Goal: Task Accomplishment & Management: Manage account settings

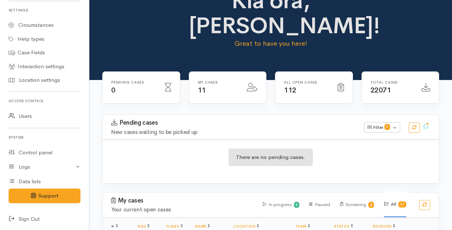
scroll to position [36, 0]
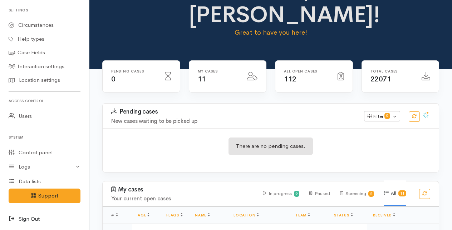
click at [10, 216] on icon at bounding box center [14, 219] width 10 height 9
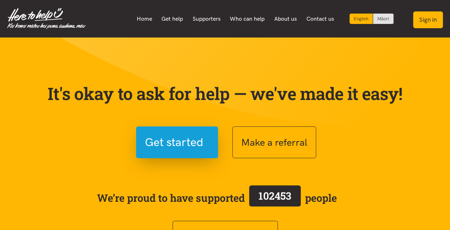
click at [430, 23] on button "Sign in" at bounding box center [428, 19] width 30 height 17
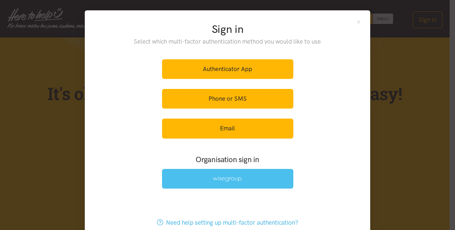
click at [230, 176] on img at bounding box center [227, 179] width 29 height 6
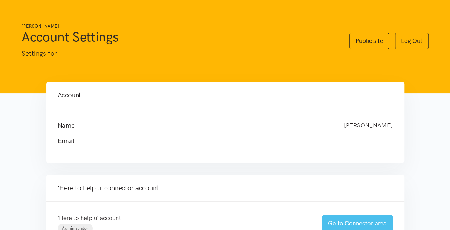
click at [355, 223] on link "Go to Connector area" at bounding box center [357, 223] width 71 height 17
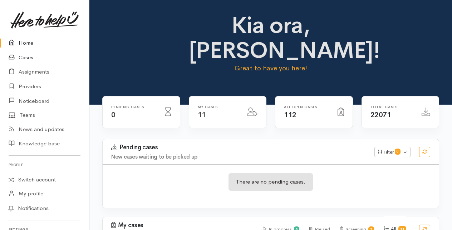
click at [26, 58] on link "Cases" at bounding box center [44, 57] width 89 height 15
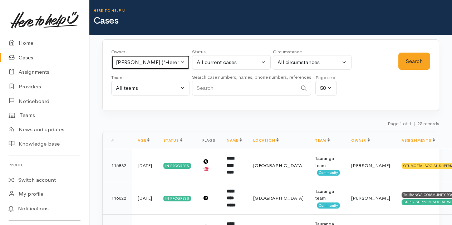
click at [182, 64] on button "[PERSON_NAME] ('Here to help u')" at bounding box center [150, 62] width 79 height 15
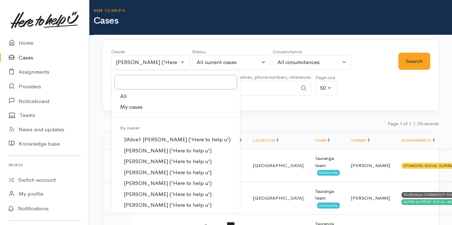
click at [130, 105] on span "My cases" at bounding box center [131, 107] width 23 height 8
select select "205"
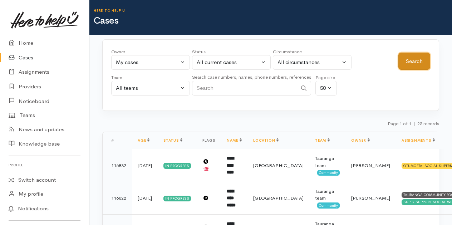
click at [414, 59] on button "Search" at bounding box center [415, 62] width 32 height 18
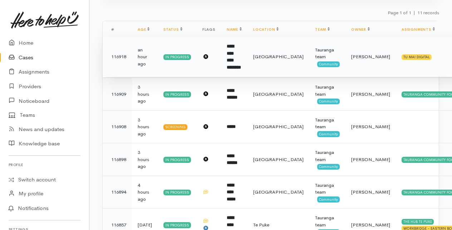
scroll to position [72, 0]
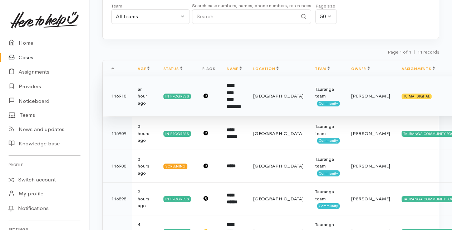
click at [229, 88] on td "**********" at bounding box center [234, 97] width 26 height 40
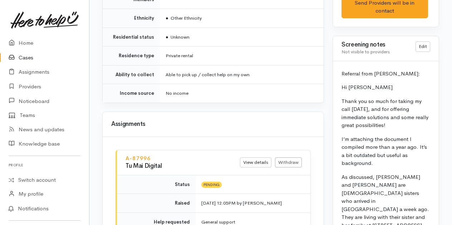
scroll to position [608, 0]
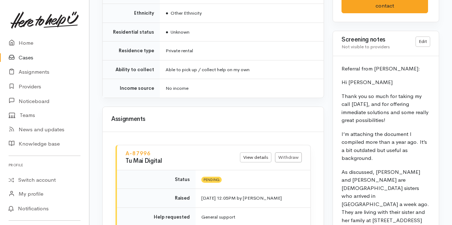
click at [402, 73] on p "Referral from Sue Moffart:" at bounding box center [386, 69] width 89 height 8
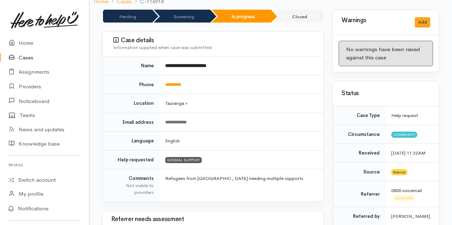
scroll to position [0, 0]
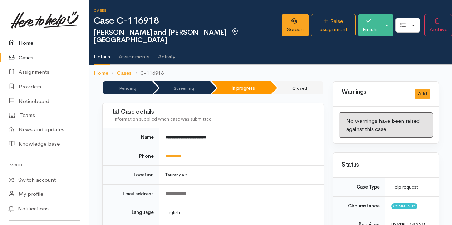
click at [29, 41] on link "Home" at bounding box center [44, 43] width 89 height 15
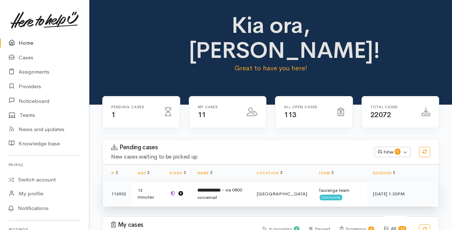
click at [221, 190] on b "**********" at bounding box center [209, 190] width 23 height 5
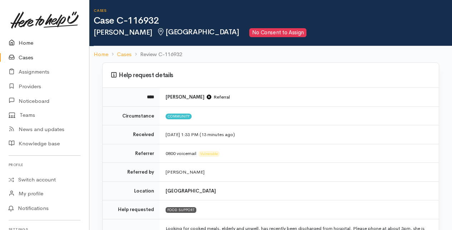
click at [24, 45] on link "Home" at bounding box center [44, 43] width 89 height 15
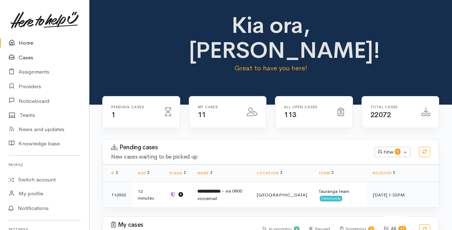
click at [22, 56] on link "Cases" at bounding box center [44, 57] width 89 height 15
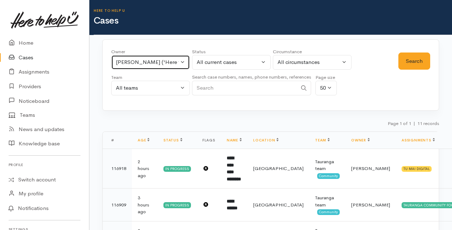
click at [184, 59] on button "Amanda Gabb ('Here to help u')" at bounding box center [150, 62] width 79 height 15
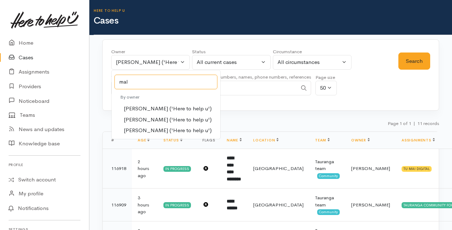
type input "mal"
click at [140, 120] on span "[PERSON_NAME] ('Here to help u')" at bounding box center [168, 120] width 88 height 8
select select "1613"
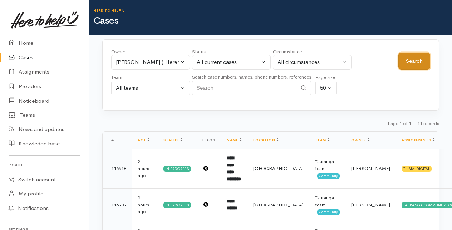
click at [411, 59] on button "Search" at bounding box center [415, 62] width 32 height 18
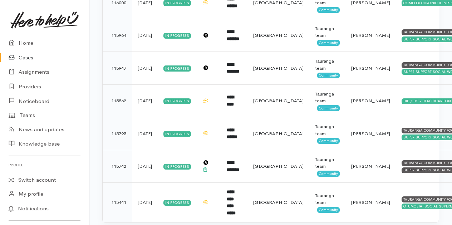
scroll to position [760, 0]
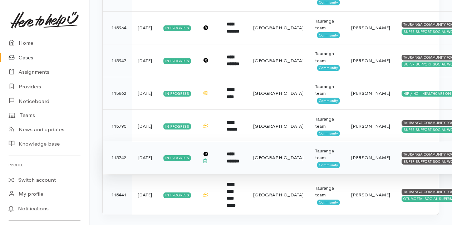
click at [234, 153] on b "**********" at bounding box center [233, 158] width 13 height 12
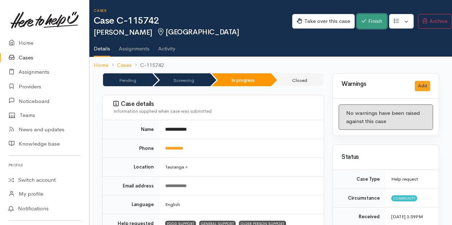
click at [367, 21] on button "Finish" at bounding box center [372, 21] width 30 height 15
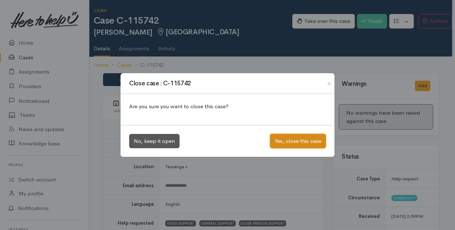
click at [306, 142] on button "Yes, close this case" at bounding box center [298, 141] width 56 height 15
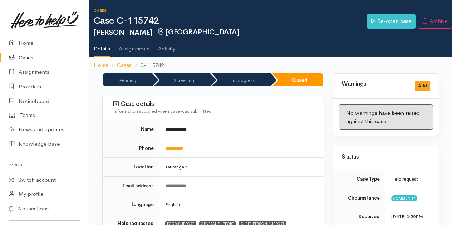
click at [24, 59] on link "Cases" at bounding box center [44, 57] width 89 height 15
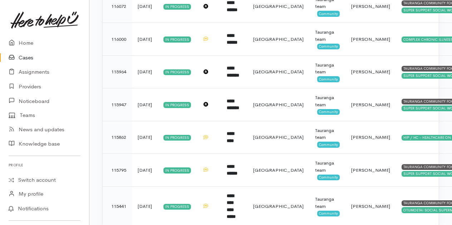
scroll to position [727, 0]
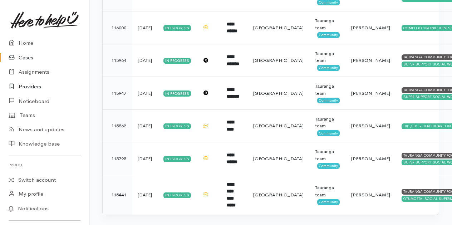
click at [29, 84] on link "Providers" at bounding box center [44, 86] width 89 height 15
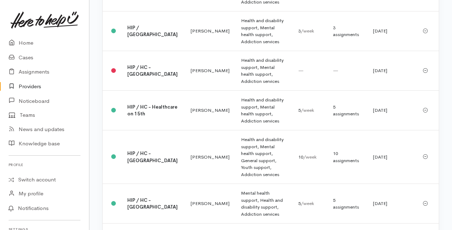
scroll to position [966, 0]
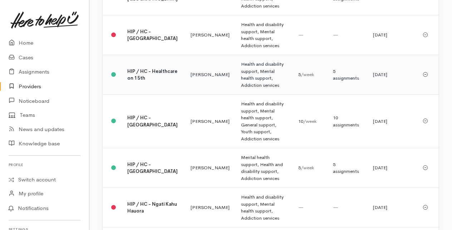
click at [147, 82] on b "HIP / HC - Healthcare on 15th" at bounding box center [152, 74] width 50 height 13
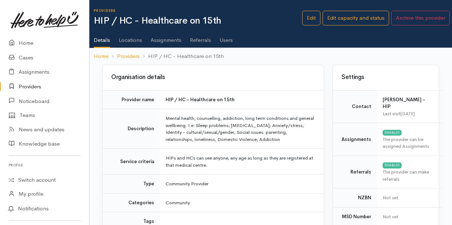
click at [222, 39] on link "Users" at bounding box center [226, 38] width 13 height 20
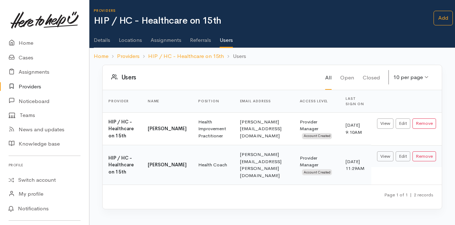
click at [164, 42] on link "Assignments" at bounding box center [166, 38] width 31 height 20
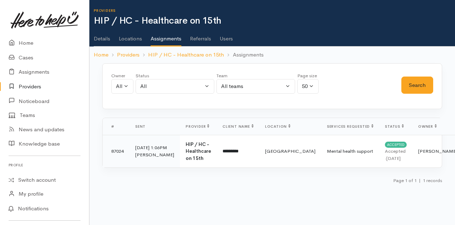
click at [227, 39] on link "Users" at bounding box center [226, 36] width 13 height 20
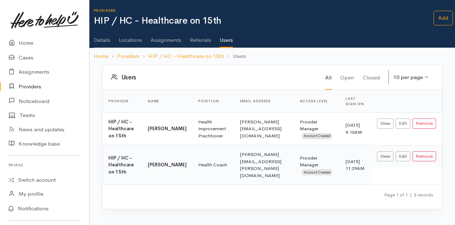
click at [170, 39] on link "Assignments" at bounding box center [166, 38] width 31 height 20
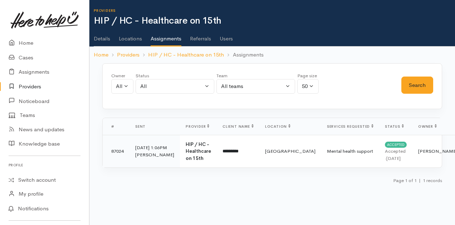
click at [224, 40] on link "Users" at bounding box center [226, 36] width 13 height 20
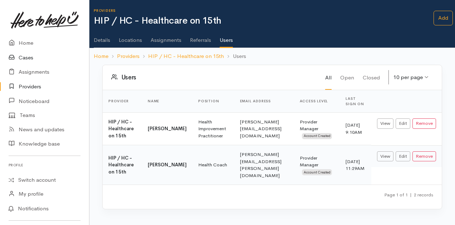
click at [26, 59] on link "Cases" at bounding box center [44, 57] width 89 height 15
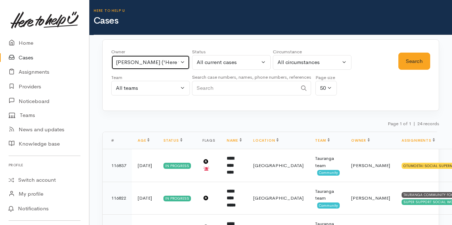
click at [182, 61] on button "Malia Stowers ('Here to help u')" at bounding box center [150, 62] width 79 height 15
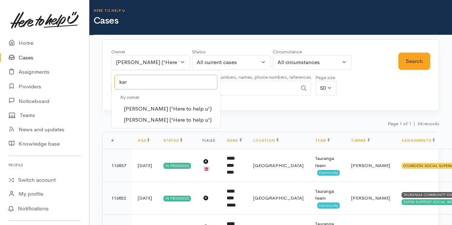
type input "kar"
click at [133, 106] on span "Karli Morris ('Here to help u')" at bounding box center [168, 109] width 88 height 8
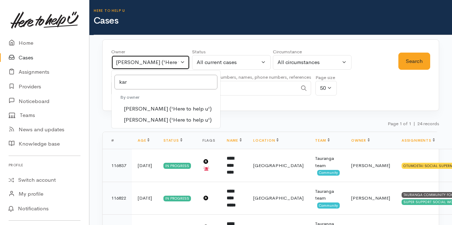
select select "435"
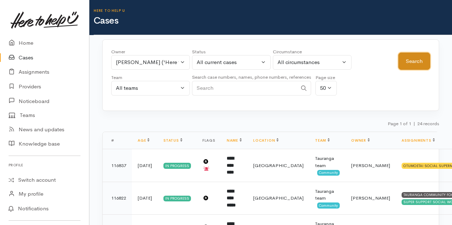
click at [413, 59] on button "Search" at bounding box center [415, 62] width 32 height 18
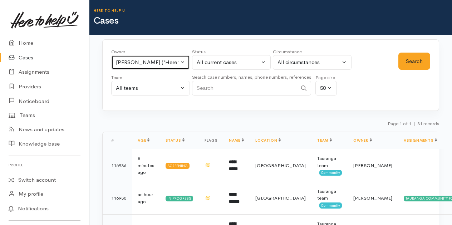
click at [182, 62] on button "Karli Morris ('Here to help u')" at bounding box center [150, 62] width 79 height 15
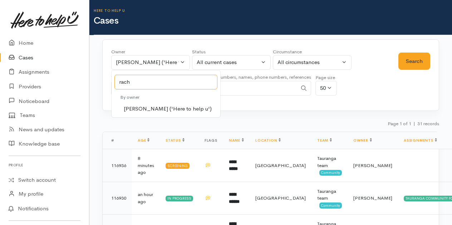
type input "rach"
click at [136, 108] on span "Rachel Proctor ('Here to help u')" at bounding box center [168, 109] width 88 height 8
select select "1612"
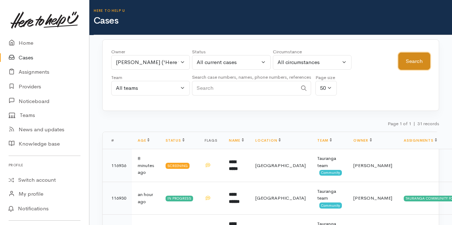
click at [421, 58] on button "Search" at bounding box center [415, 62] width 32 height 18
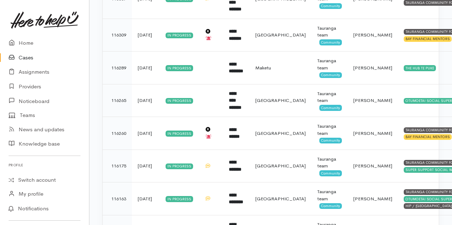
scroll to position [1419, 0]
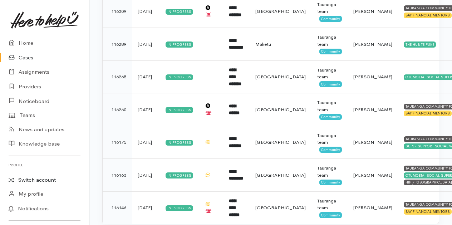
click at [32, 181] on link "Switch account" at bounding box center [44, 180] width 89 height 14
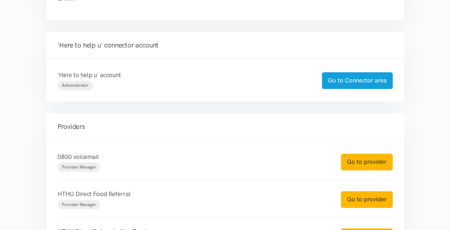
scroll to position [179, 0]
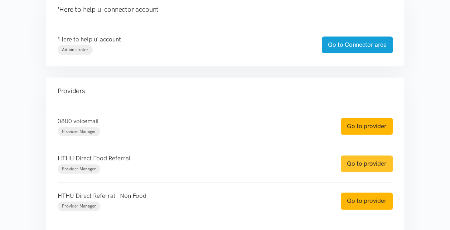
click at [359, 159] on link "Go to provider" at bounding box center [367, 164] width 52 height 17
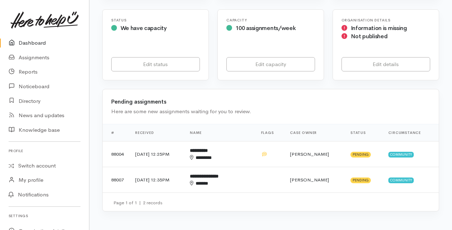
scroll to position [143, 0]
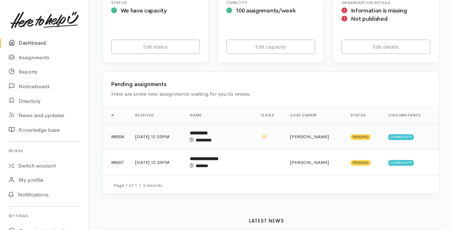
click at [223, 138] on div "********" at bounding box center [214, 140] width 48 height 7
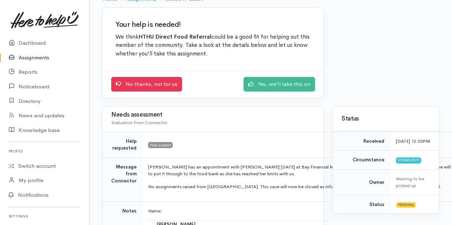
scroll to position [72, 0]
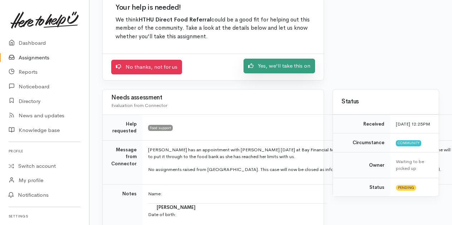
click at [271, 64] on link "Yes, we'll take this on" at bounding box center [280, 66] width 72 height 15
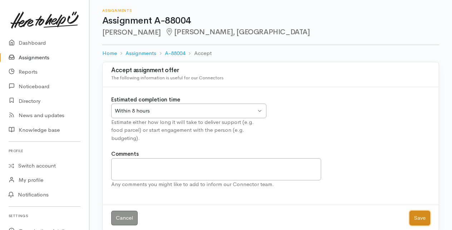
click at [420, 211] on button "Save" at bounding box center [420, 218] width 21 height 15
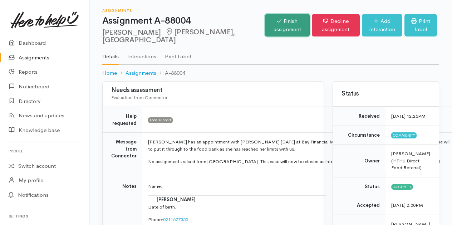
click at [265, 30] on link "Finish assignment" at bounding box center [287, 25] width 45 height 23
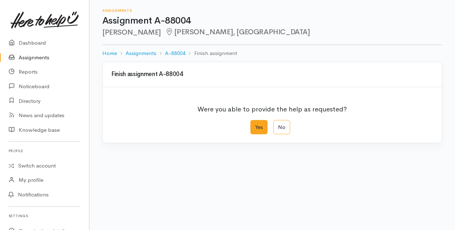
click at [256, 127] on label "Yes" at bounding box center [258, 127] width 17 height 15
click at [255, 125] on input "Yes" at bounding box center [252, 122] width 5 height 5
radio input "true"
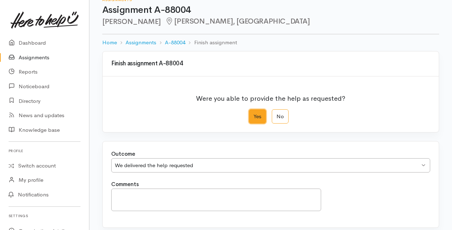
scroll to position [79, 0]
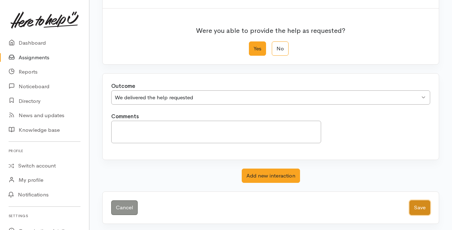
click at [426, 207] on button "Save" at bounding box center [420, 208] width 21 height 15
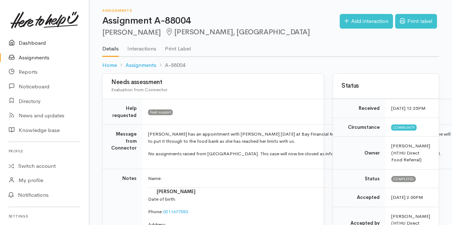
click at [36, 43] on link "Dashboard" at bounding box center [44, 43] width 89 height 15
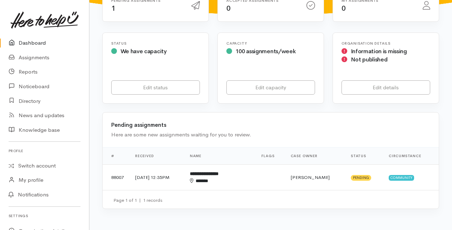
scroll to position [143, 0]
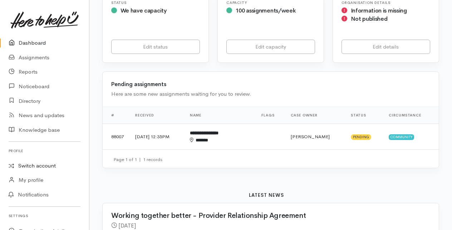
click at [42, 166] on link "Switch account" at bounding box center [44, 166] width 89 height 14
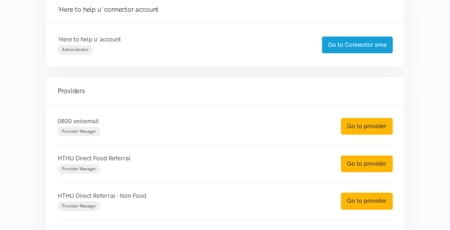
scroll to position [215, 0]
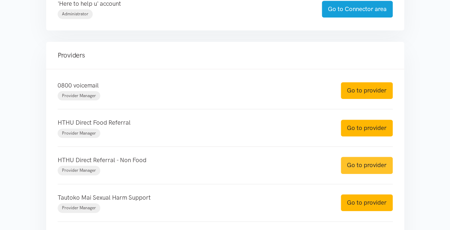
click at [362, 162] on link "Go to provider" at bounding box center [367, 165] width 52 height 17
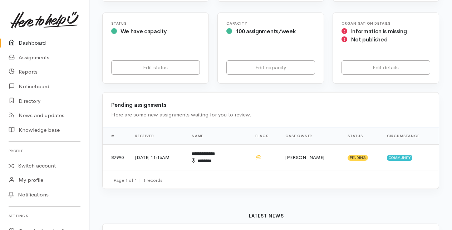
scroll to position [143, 0]
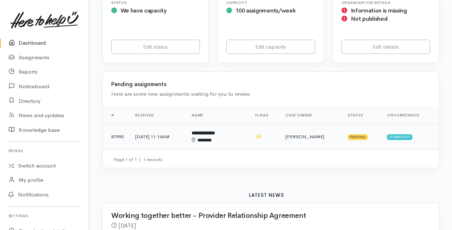
click at [215, 134] on b "**********" at bounding box center [203, 133] width 23 height 5
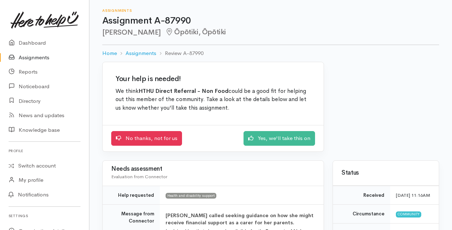
scroll to position [36, 0]
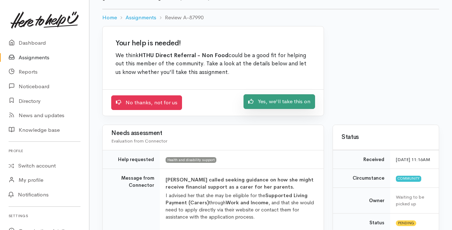
click at [273, 104] on link "Yes, we'll take this on" at bounding box center [280, 101] width 72 height 15
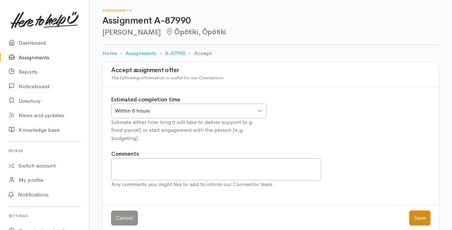
click at [425, 211] on button "Save" at bounding box center [420, 218] width 21 height 15
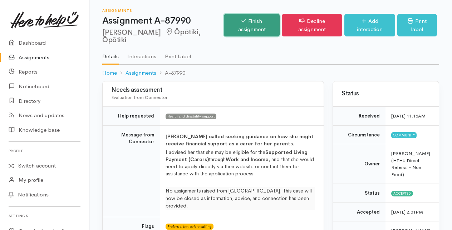
click at [242, 23] on icon at bounding box center [244, 20] width 5 height 5
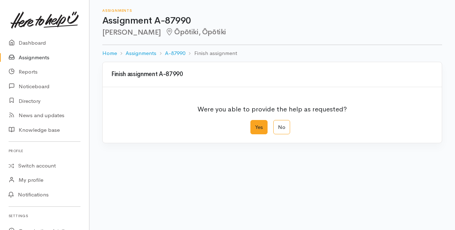
click at [262, 126] on label "Yes" at bounding box center [258, 127] width 17 height 15
click at [255, 125] on input "Yes" at bounding box center [252, 122] width 5 height 5
radio input "true"
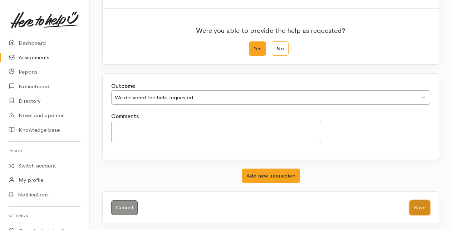
click at [423, 205] on button "Save" at bounding box center [420, 208] width 21 height 15
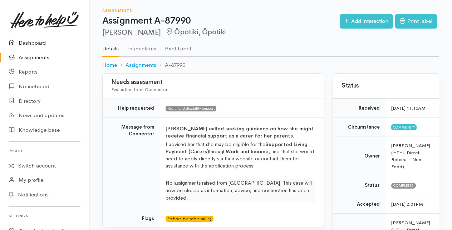
click at [28, 38] on link "Dashboard" at bounding box center [44, 43] width 89 height 15
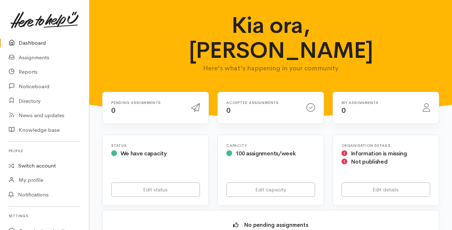
click at [29, 166] on link "Switch account" at bounding box center [44, 166] width 89 height 14
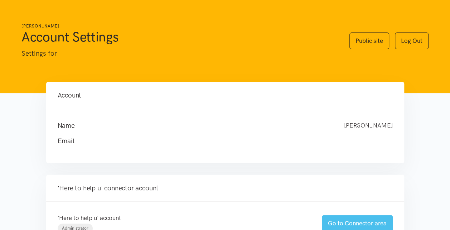
click at [342, 223] on link "Go to Connector area" at bounding box center [357, 223] width 71 height 17
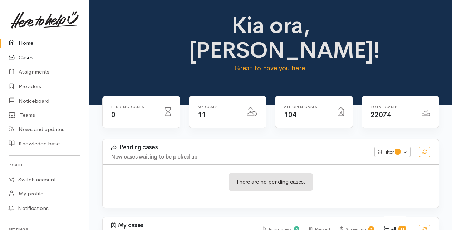
click at [26, 57] on link "Cases" at bounding box center [44, 57] width 89 height 15
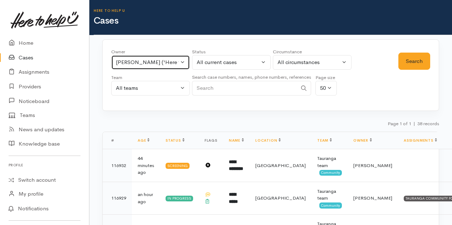
click at [183, 62] on button "Rachel Proctor ('Here to help u')" at bounding box center [150, 62] width 79 height 15
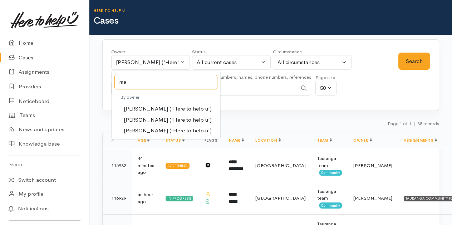
type input "mal"
click at [136, 117] on span "Malia Stowers ('Here to help u')" at bounding box center [168, 120] width 88 height 8
select select "1613"
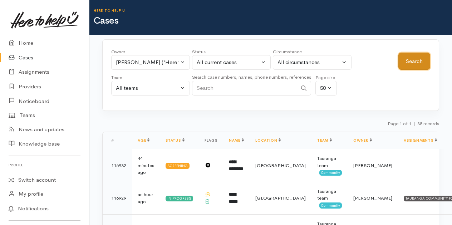
click at [414, 62] on button "Search" at bounding box center [415, 62] width 32 height 18
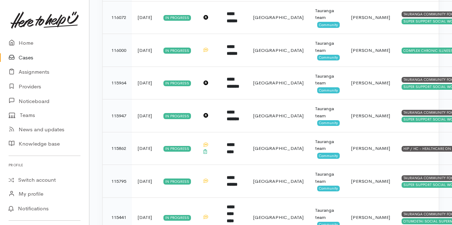
scroll to position [716, 0]
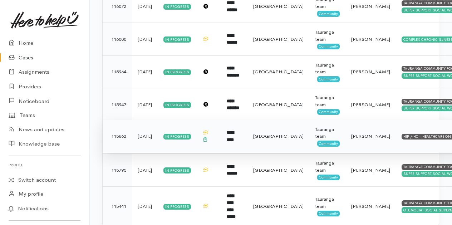
click at [234, 135] on b "*********" at bounding box center [230, 136] width 7 height 12
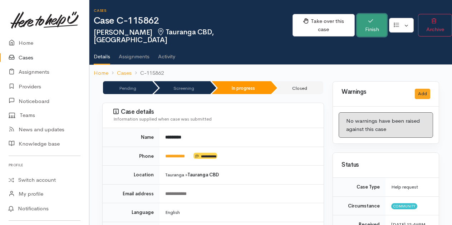
click at [366, 23] on button "Finish" at bounding box center [372, 25] width 30 height 23
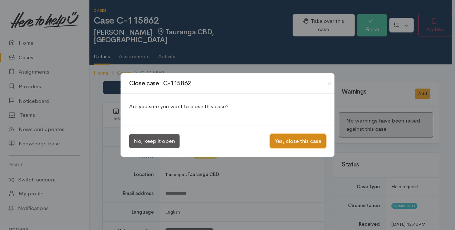
click at [288, 142] on button "Yes, close this case" at bounding box center [298, 141] width 56 height 15
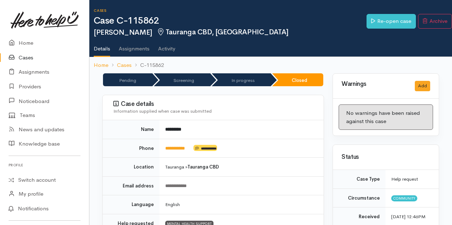
click at [26, 58] on link "Cases" at bounding box center [44, 57] width 89 height 15
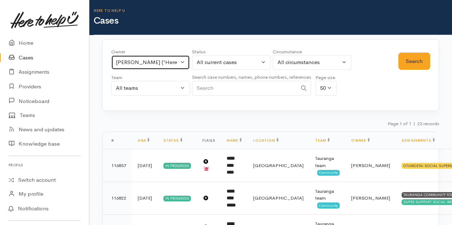
click at [182, 60] on button "Malia Stowers ('Here to help u')" at bounding box center [150, 62] width 79 height 15
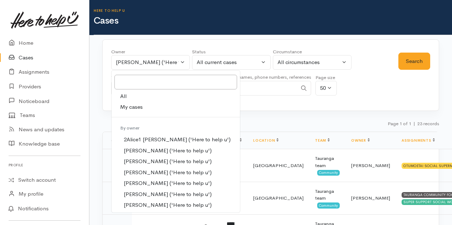
click at [133, 107] on span "My cases" at bounding box center [131, 107] width 23 height 8
select select "205"
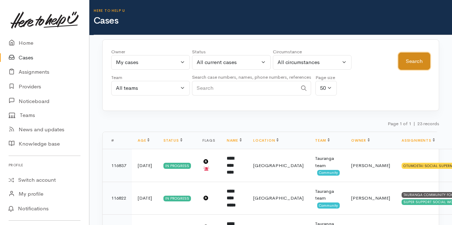
click at [418, 63] on button "Search" at bounding box center [415, 62] width 32 height 18
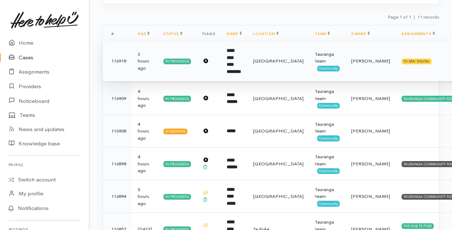
scroll to position [107, 0]
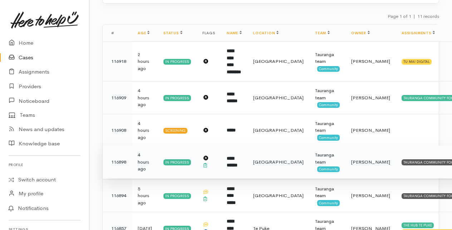
click at [229, 159] on b "**********" at bounding box center [232, 162] width 11 height 12
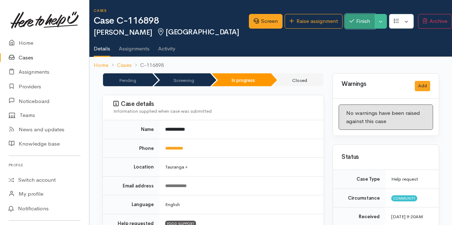
click at [355, 22] on button "Finish" at bounding box center [360, 21] width 30 height 15
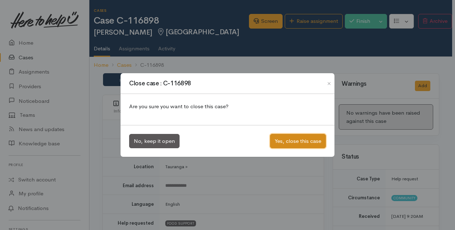
click at [282, 138] on button "Yes, close this case" at bounding box center [298, 141] width 56 height 15
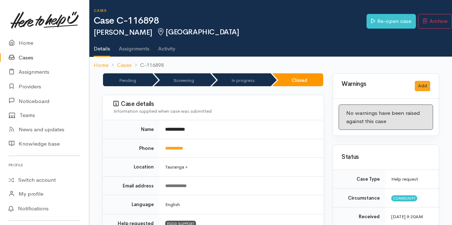
click at [25, 56] on link "Cases" at bounding box center [44, 57] width 89 height 15
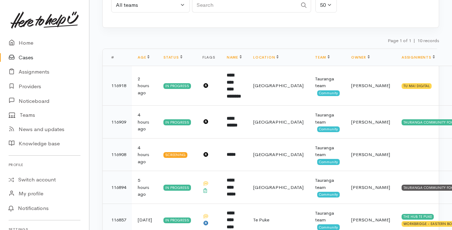
scroll to position [143, 0]
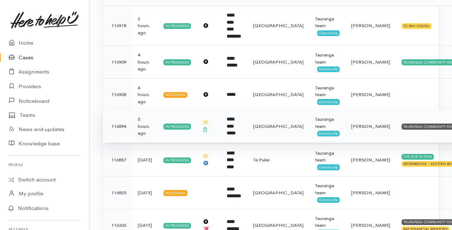
click at [228, 126] on b "**********" at bounding box center [231, 126] width 9 height 19
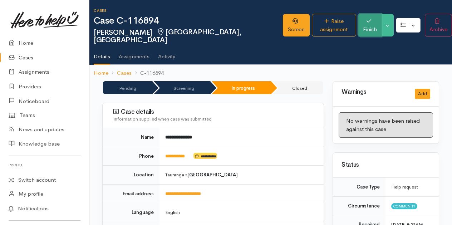
click at [363, 22] on button "Finish" at bounding box center [370, 25] width 23 height 23
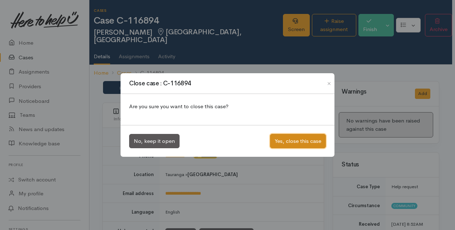
click at [294, 142] on button "Yes, close this case" at bounding box center [298, 141] width 56 height 15
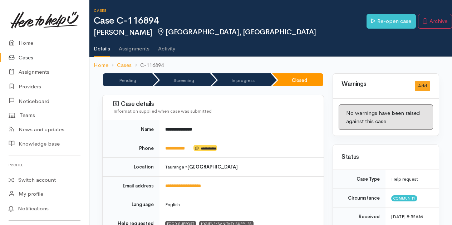
click at [29, 55] on link "Cases" at bounding box center [44, 57] width 89 height 15
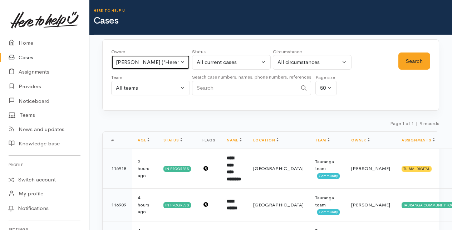
click at [185, 62] on button "[PERSON_NAME] ('Here to help u')" at bounding box center [150, 62] width 79 height 15
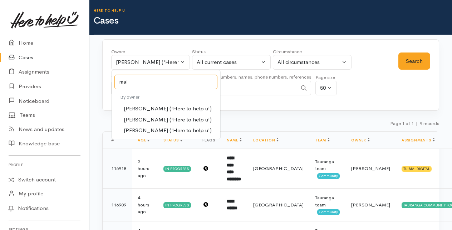
type input "mal"
click at [146, 121] on span "[PERSON_NAME] ('Here to help u')" at bounding box center [168, 120] width 88 height 8
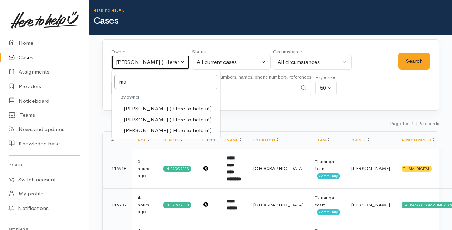
select select "1613"
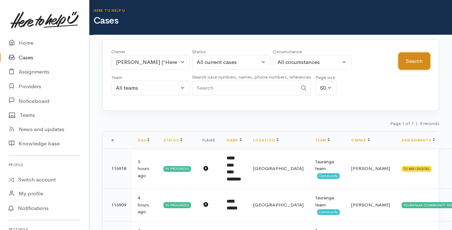
click at [418, 60] on button "Search" at bounding box center [415, 62] width 32 height 18
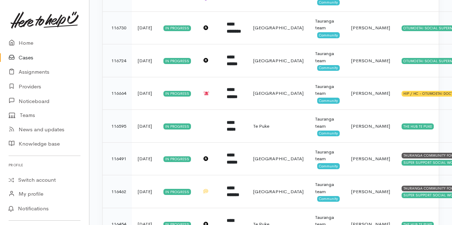
scroll to position [301, 0]
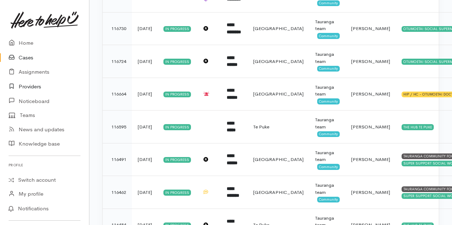
click at [36, 86] on link "Providers" at bounding box center [44, 86] width 89 height 15
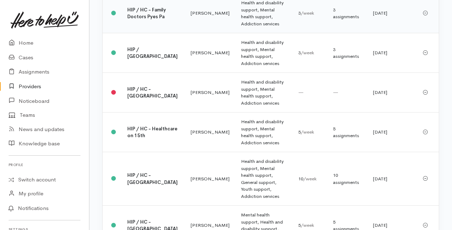
scroll to position [930, 0]
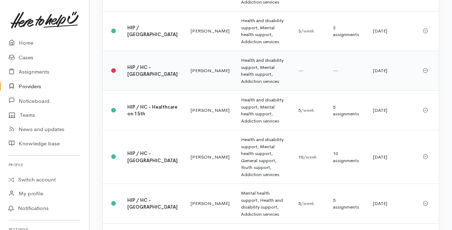
click at [138, 78] on b "HIP / HC - [GEOGRAPHIC_DATA]" at bounding box center [152, 70] width 50 height 13
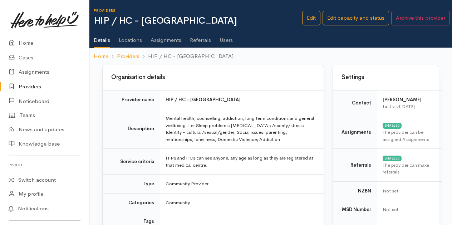
click at [222, 39] on link "Users" at bounding box center [226, 38] width 13 height 20
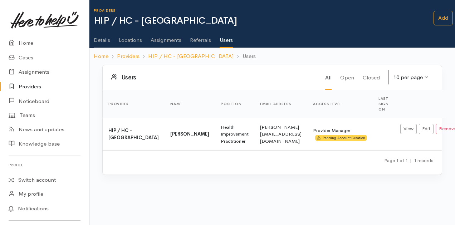
click at [30, 86] on link "Providers" at bounding box center [44, 86] width 89 height 15
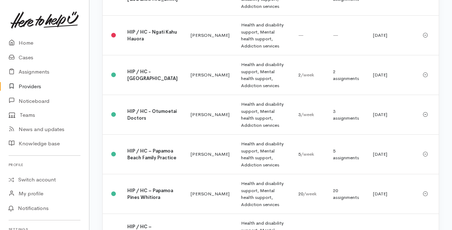
scroll to position [1145, 0]
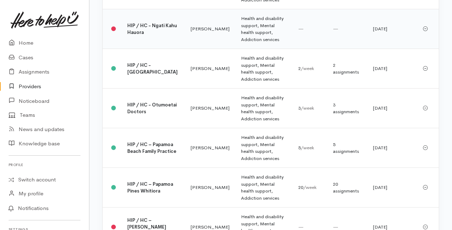
click at [138, 36] on b "HIP / HC - Ngati Kahu Hauora" at bounding box center [152, 29] width 50 height 13
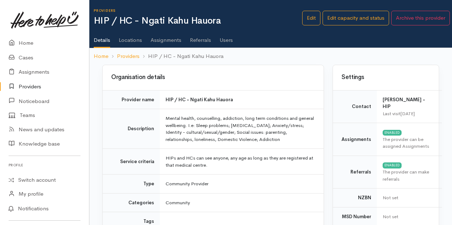
click at [228, 40] on link "Users" at bounding box center [226, 38] width 13 height 20
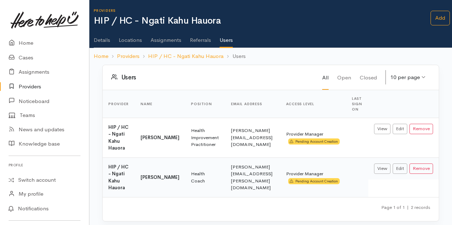
click at [29, 85] on link "Providers" at bounding box center [44, 86] width 89 height 15
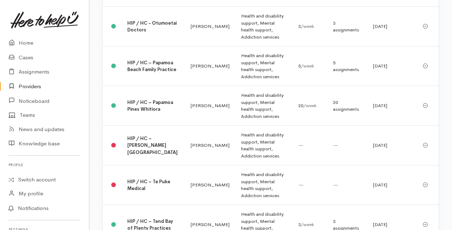
scroll to position [1181, 0]
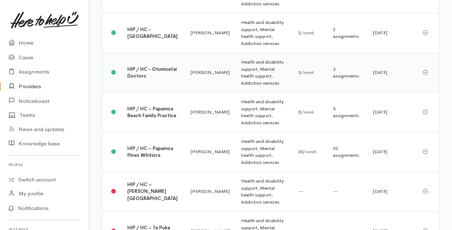
click at [151, 93] on td "HIP / HC - Otumoetai Doctors" at bounding box center [153, 73] width 63 height 40
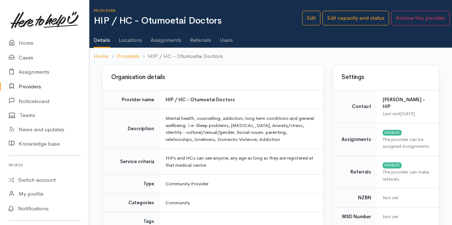
click at [232, 41] on link "Users" at bounding box center [226, 38] width 13 height 20
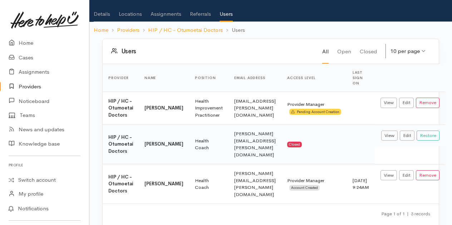
scroll to position [36, 0]
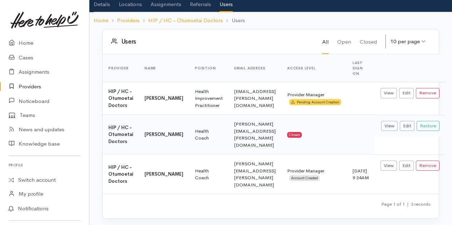
click at [29, 85] on link "Providers" at bounding box center [44, 86] width 89 height 15
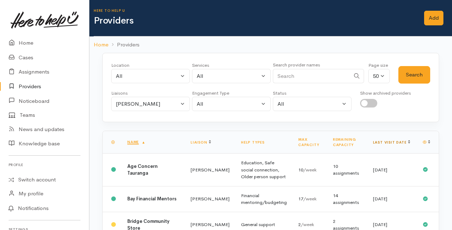
click at [400, 141] on link "Last visit date" at bounding box center [391, 142] width 37 height 5
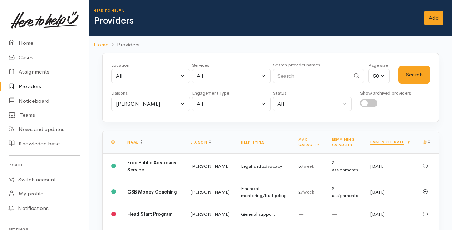
click at [400, 141] on link "Last visit date" at bounding box center [391, 142] width 40 height 5
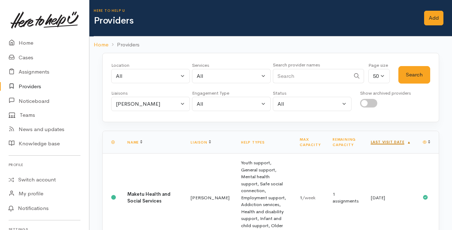
click at [403, 140] on link "Last visit date" at bounding box center [391, 142] width 40 height 5
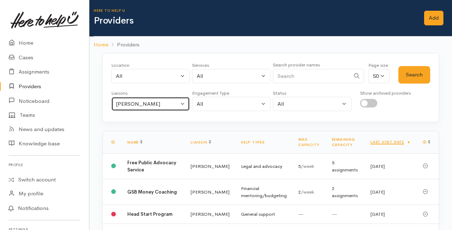
click at [186, 103] on button "[PERSON_NAME]" at bounding box center [150, 104] width 79 height 15
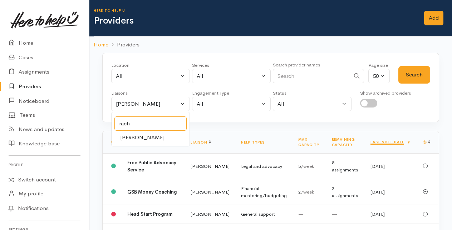
type input "rach"
drag, startPoint x: 138, startPoint y: 135, endPoint x: 196, endPoint y: 126, distance: 58.3
click at [139, 135] on span "[PERSON_NAME]" at bounding box center [142, 138] width 44 height 8
select select "1612"
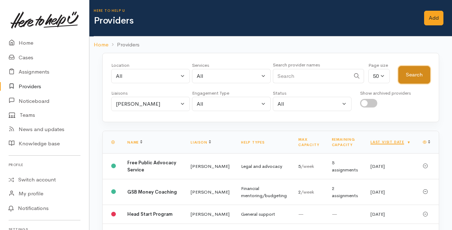
click at [416, 77] on button "Search" at bounding box center [415, 75] width 32 height 18
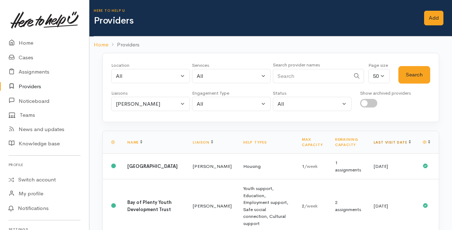
click at [401, 141] on link "Last visit date" at bounding box center [392, 142] width 37 height 5
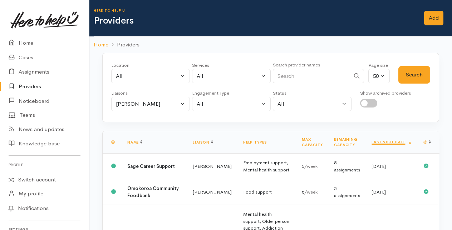
click at [401, 141] on link "Last visit date" at bounding box center [392, 142] width 40 height 5
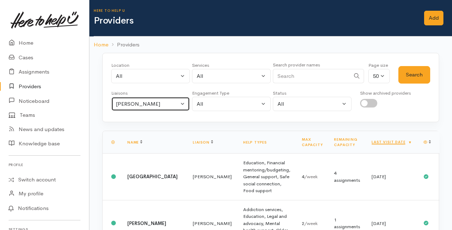
click at [185, 103] on button "[PERSON_NAME]" at bounding box center [150, 104] width 79 height 15
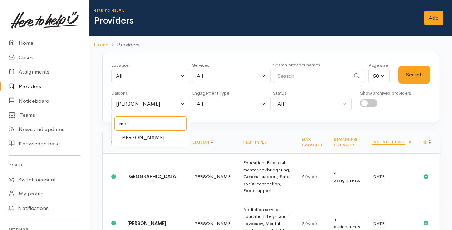
type input "mal"
click at [147, 136] on span "[PERSON_NAME]" at bounding box center [142, 138] width 44 height 8
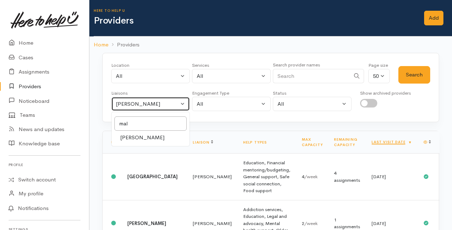
select select "1613"
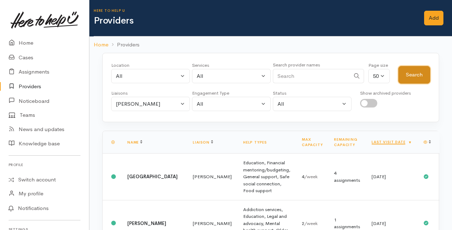
click at [423, 71] on button "Search" at bounding box center [415, 75] width 32 height 18
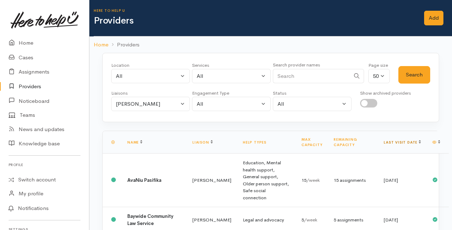
click at [402, 140] on link "Last visit date" at bounding box center [402, 142] width 37 height 5
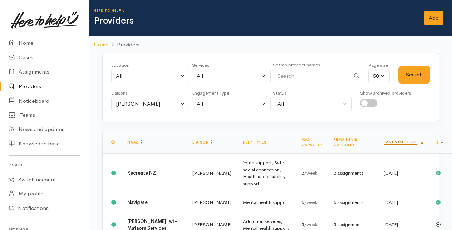
click at [405, 140] on link "Last visit date" at bounding box center [404, 142] width 40 height 5
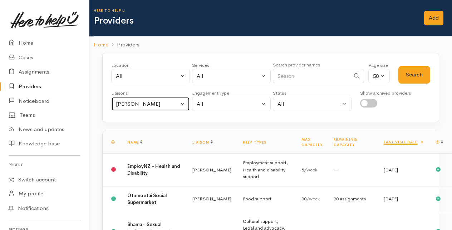
click at [182, 102] on button "Malia Stowers" at bounding box center [150, 104] width 79 height 15
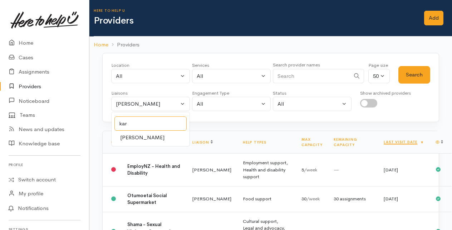
type input "kar"
click at [136, 134] on span "Karli Morris" at bounding box center [142, 138] width 44 height 8
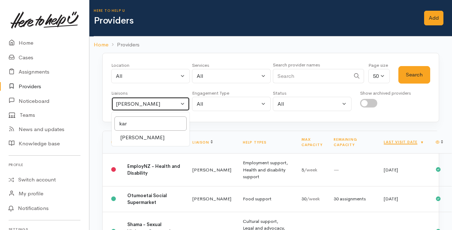
select select "435"
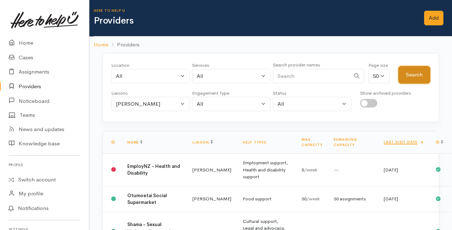
click at [405, 75] on button "Search" at bounding box center [415, 75] width 32 height 18
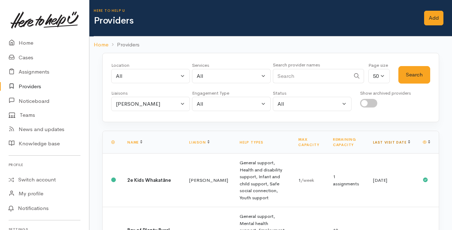
click at [401, 140] on link "Last visit date" at bounding box center [391, 142] width 37 height 5
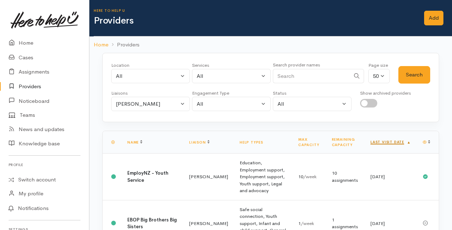
click at [403, 140] on link "Last visit date" at bounding box center [391, 142] width 40 height 5
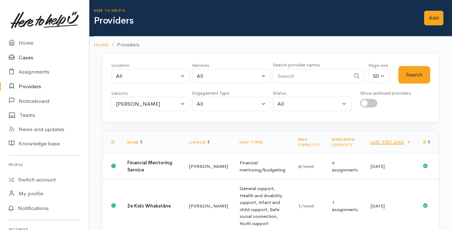
click at [27, 59] on link "Cases" at bounding box center [44, 57] width 89 height 15
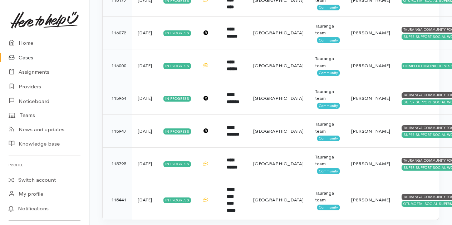
scroll to position [694, 0]
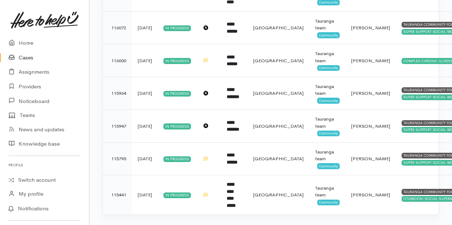
click at [27, 57] on link "Cases" at bounding box center [44, 57] width 89 height 15
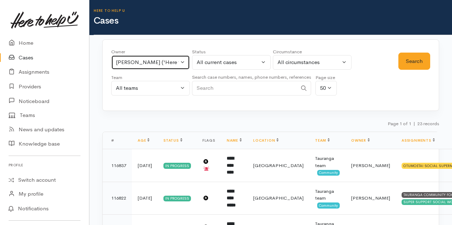
click at [182, 61] on button "[PERSON_NAME] ('Here to help u')" at bounding box center [150, 62] width 79 height 15
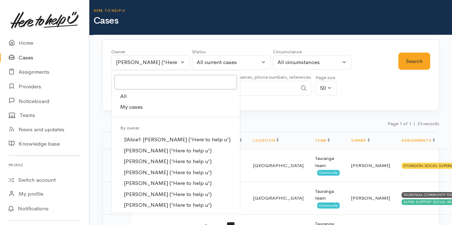
click at [124, 106] on span "My cases" at bounding box center [131, 107] width 23 height 8
select select "205"
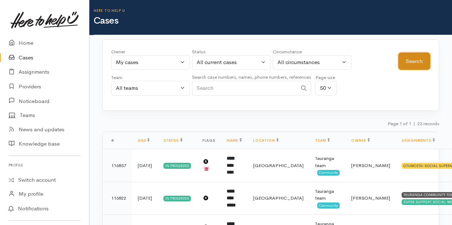
click at [420, 64] on button "Search" at bounding box center [415, 62] width 32 height 18
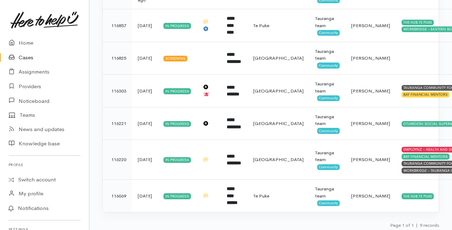
scroll to position [246, 0]
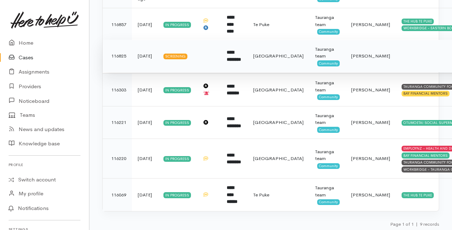
click at [241, 57] on b "**********" at bounding box center [234, 56] width 14 height 12
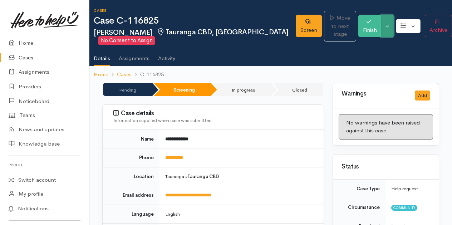
click at [387, 24] on button "Toggle Dropdown" at bounding box center [387, 26] width 13 height 23
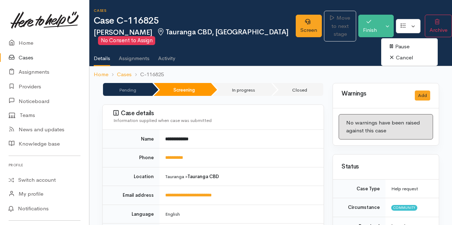
click at [402, 59] on link "Cancel" at bounding box center [409, 57] width 57 height 11
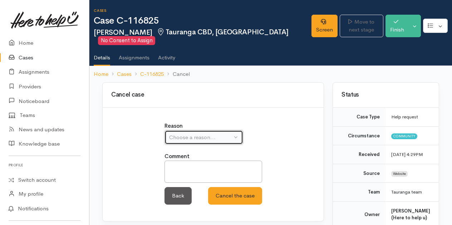
click at [238, 137] on button "Choose a reason..." at bounding box center [204, 137] width 79 height 15
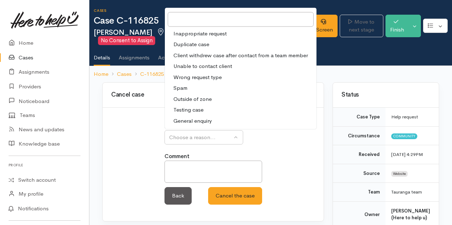
click at [185, 65] on span "Unable to contact client" at bounding box center [203, 66] width 59 height 8
select select "4"
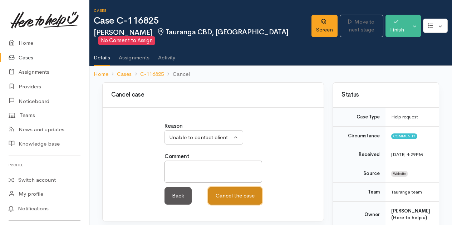
click at [233, 196] on button "Cancel the case" at bounding box center [235, 196] width 54 height 18
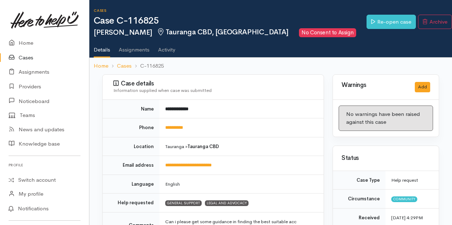
click at [29, 59] on link "Cases" at bounding box center [44, 57] width 89 height 15
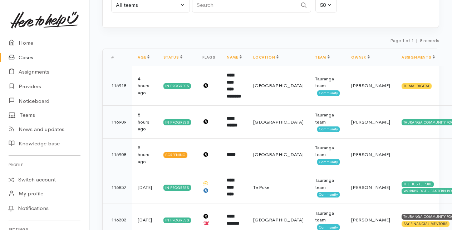
scroll to position [70, 0]
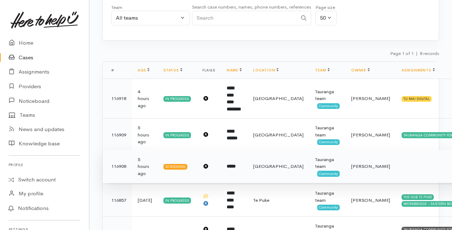
click at [230, 167] on b "*****" at bounding box center [231, 166] width 9 height 5
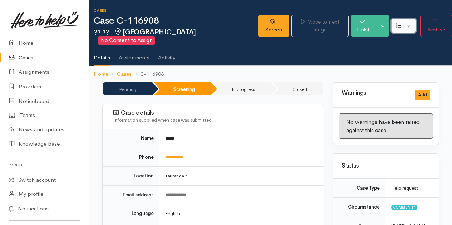
click at [405, 20] on button "button" at bounding box center [403, 26] width 25 height 15
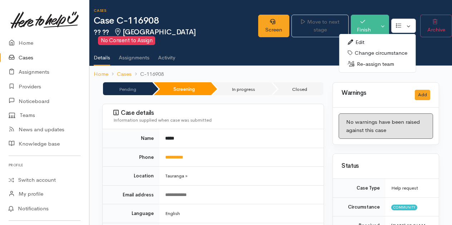
click at [365, 59] on link "Re-assign team" at bounding box center [378, 64] width 77 height 11
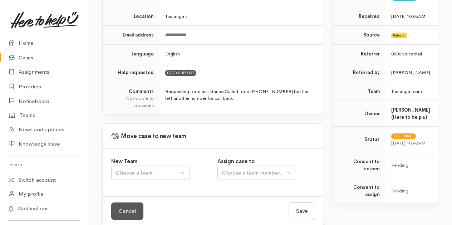
scroll to position [138, 0]
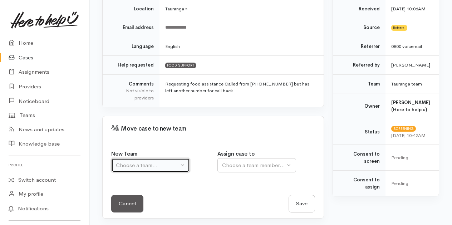
click at [182, 162] on button "Choose a team..." at bounding box center [150, 165] width 79 height 15
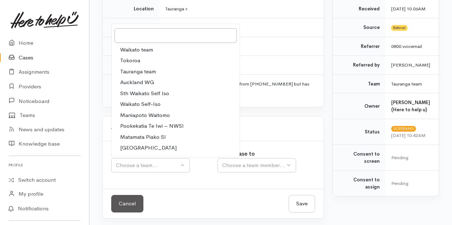
click at [133, 72] on span "Tauranga team" at bounding box center [138, 72] width 36 height 8
select select "3"
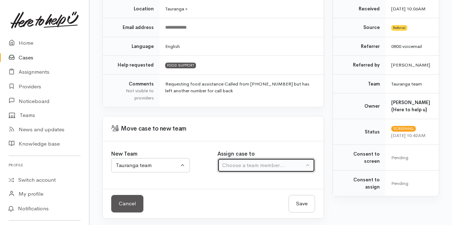
click at [283, 164] on div "Choose a team member..." at bounding box center [263, 165] width 82 height 8
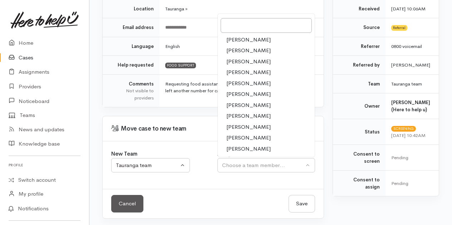
click at [243, 147] on span "Rachel Proctor" at bounding box center [249, 149] width 44 height 8
select select "1612"
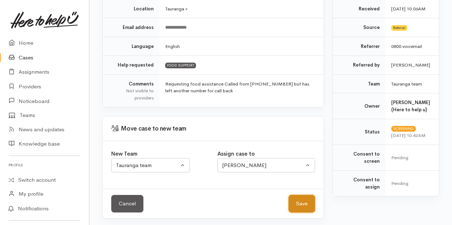
click at [306, 204] on button "Save" at bounding box center [302, 204] width 26 height 18
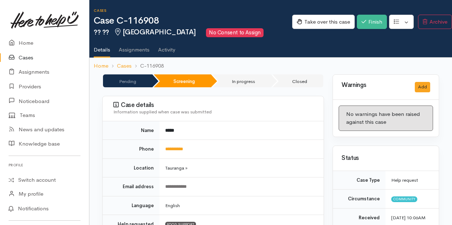
click at [25, 58] on link "Cases" at bounding box center [44, 57] width 89 height 15
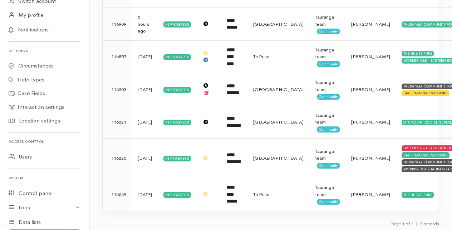
scroll to position [220, 0]
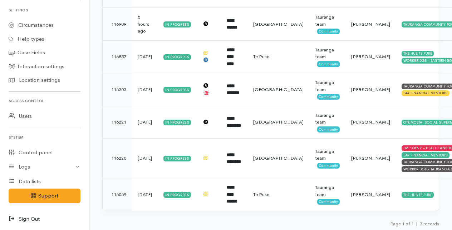
click at [11, 218] on icon at bounding box center [14, 219] width 10 height 9
